Goal: Book appointment/travel/reservation

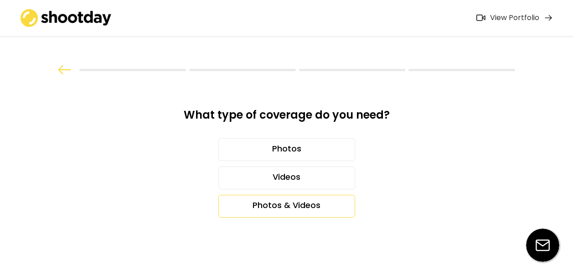
click at [300, 207] on div "Photos & Videos" at bounding box center [286, 206] width 137 height 23
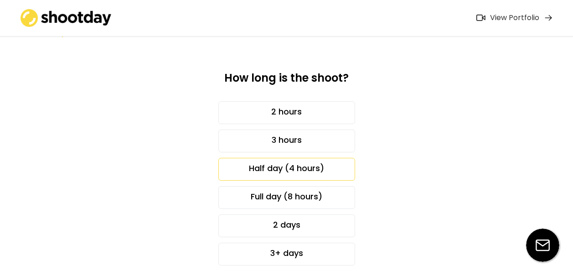
scroll to position [38, 0]
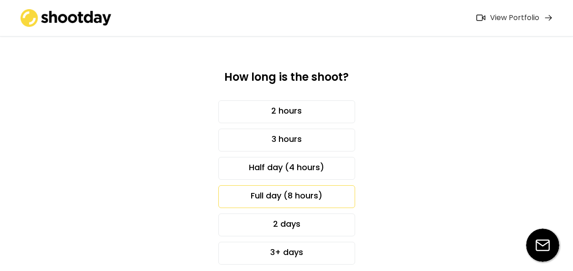
click at [309, 195] on div "Full day (8 hours)" at bounding box center [286, 196] width 137 height 23
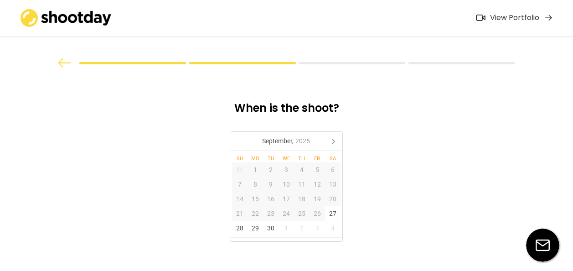
scroll to position [0, 0]
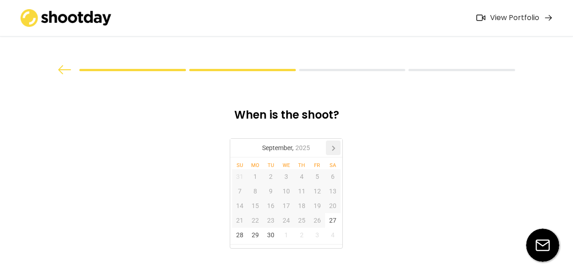
click at [334, 149] on icon at bounding box center [333, 147] width 15 height 15
click at [303, 233] on div "30" at bounding box center [302, 235] width 16 height 15
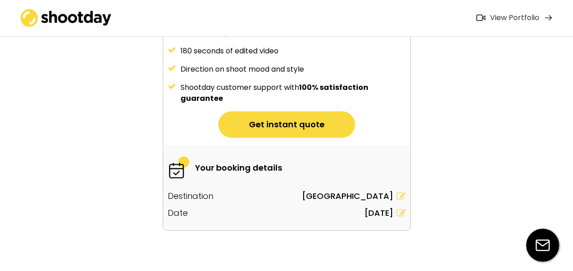
scroll to position [195, 0]
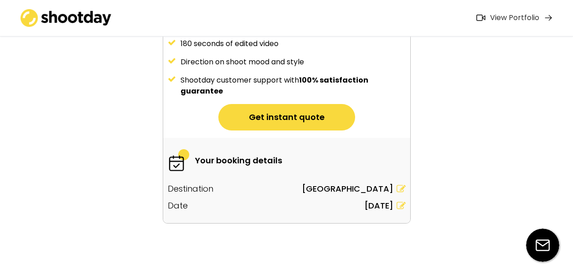
click at [332, 121] on button "Get instant quote" at bounding box center [286, 117] width 137 height 26
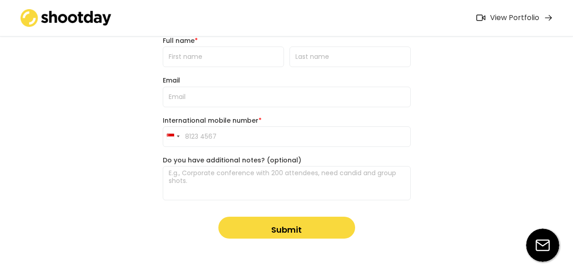
scroll to position [102, 0]
drag, startPoint x: 332, startPoint y: 121, endPoint x: 346, endPoint y: 80, distance: 43.1
click at [346, 80] on div "Email" at bounding box center [287, 91] width 248 height 31
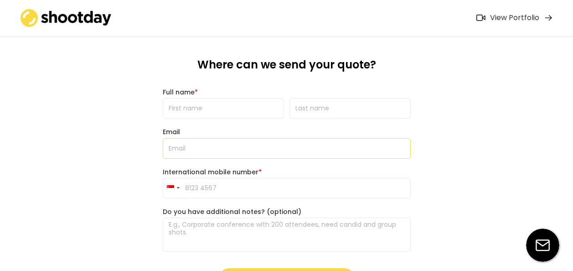
scroll to position [0, 0]
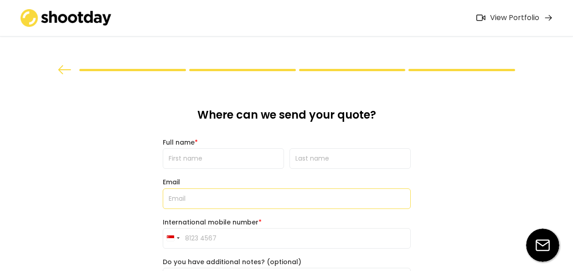
click at [49, 71] on div at bounding box center [287, 69] width 533 height 9
click at [68, 63] on div at bounding box center [286, 38] width 547 height 76
click at [61, 71] on img at bounding box center [65, 69] width 14 height 9
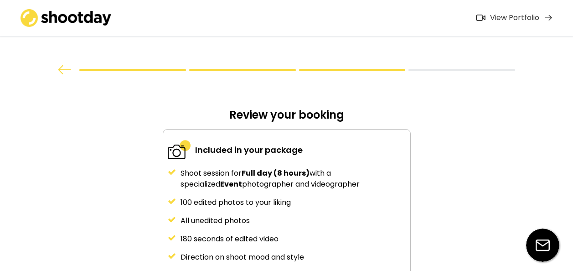
click at [61, 71] on img at bounding box center [65, 69] width 14 height 9
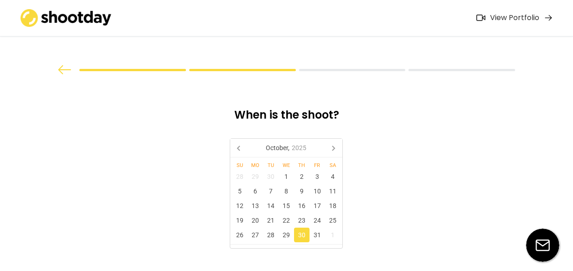
click at [61, 71] on img at bounding box center [65, 69] width 14 height 9
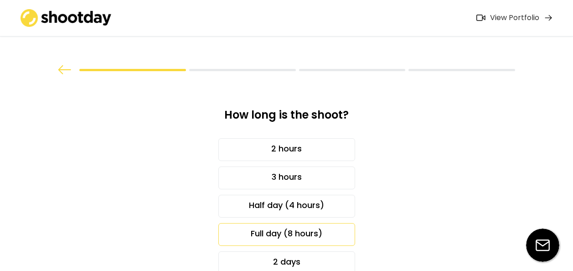
click at [61, 71] on img at bounding box center [65, 69] width 14 height 9
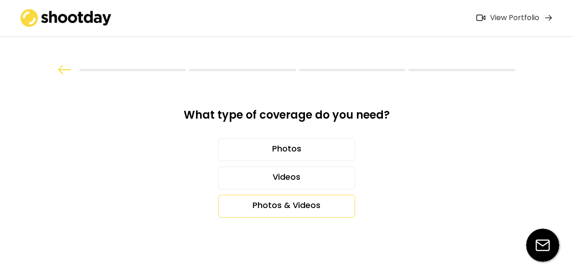
click at [61, 71] on img at bounding box center [65, 69] width 14 height 9
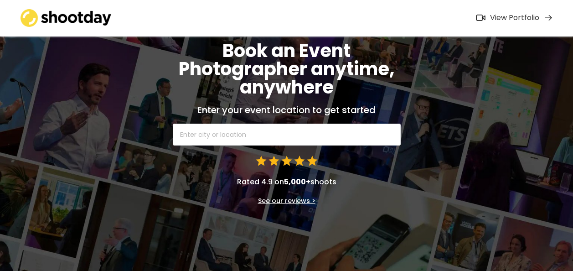
scroll to position [48, 0]
